Goal: Navigation & Orientation: Find specific page/section

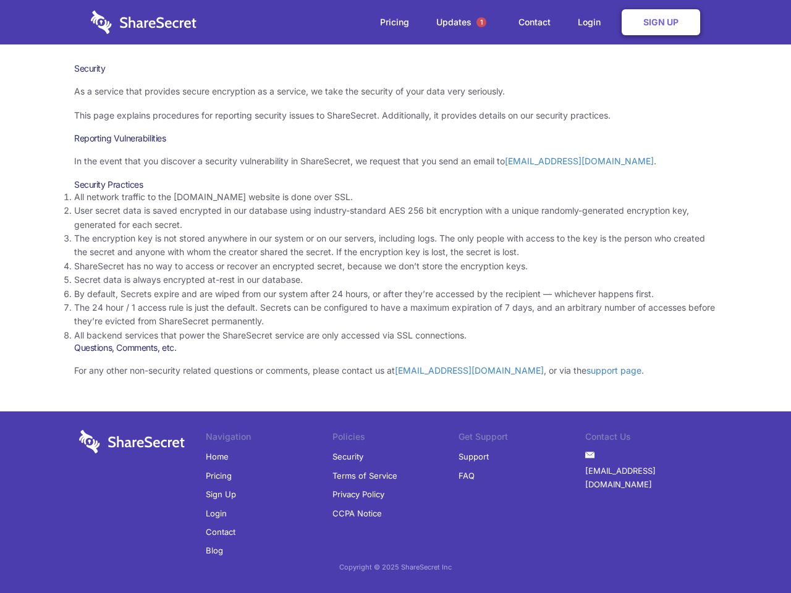
click at [396, 297] on li "By default, Secrets expire and are wiped from our system after 24 hours, or aft…" at bounding box center [395, 294] width 643 height 14
click at [482, 22] on span "1" at bounding box center [482, 22] width 10 height 10
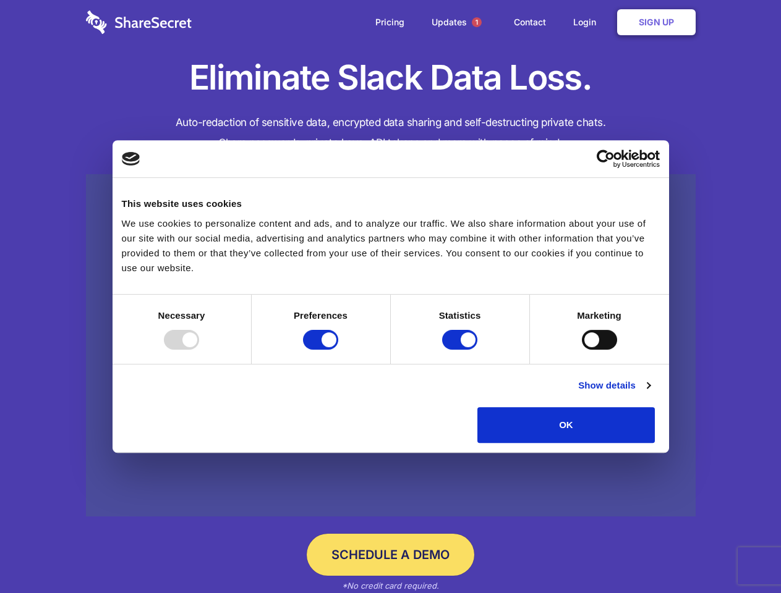
click at [199, 350] on div at bounding box center [181, 340] width 35 height 20
click at [338, 350] on input "Preferences" at bounding box center [320, 340] width 35 height 20
checkbox input "false"
click at [461, 350] on input "Statistics" at bounding box center [459, 340] width 35 height 20
checkbox input "false"
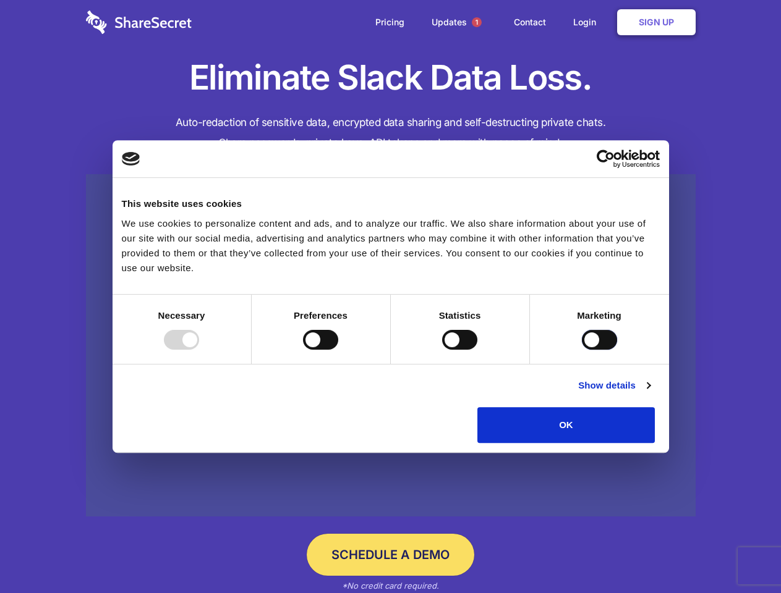
click at [582, 350] on input "Marketing" at bounding box center [599, 340] width 35 height 20
checkbox input "true"
click at [650, 393] on link "Show details" at bounding box center [614, 385] width 72 height 15
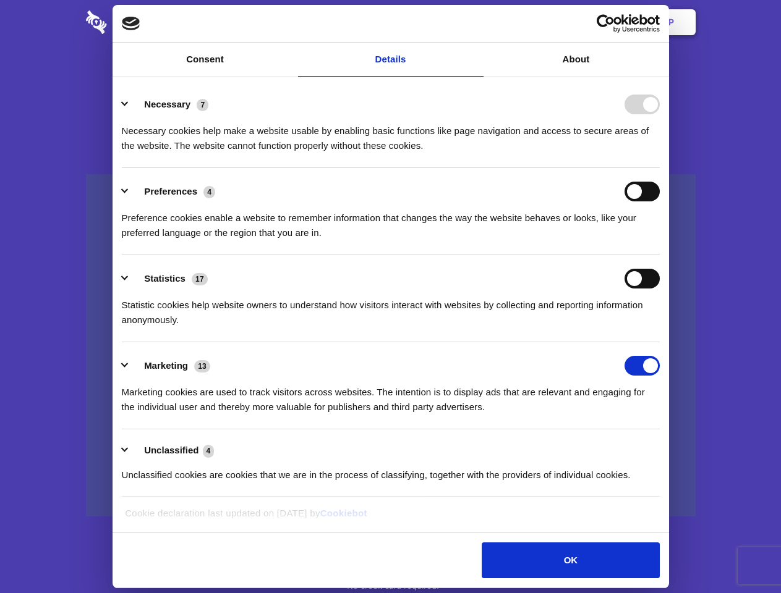
click at [660, 168] on li "Necessary 7 Necessary cookies help make a website usable by enabling basic func…" at bounding box center [391, 124] width 538 height 87
click at [476, 22] on span "1" at bounding box center [477, 22] width 10 height 10
